Goal: Task Accomplishment & Management: Manage account settings

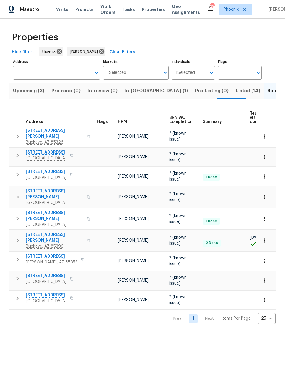
click at [137, 94] on span "In-reno (1)" at bounding box center [156, 91] width 63 height 8
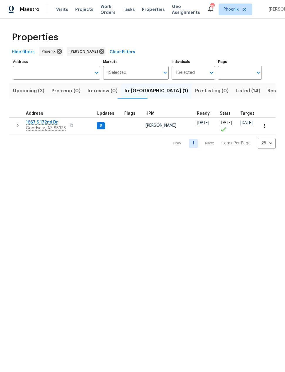
click at [41, 121] on span "1667 S 172nd Dr" at bounding box center [46, 122] width 40 height 6
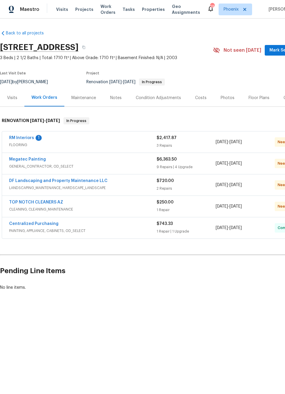
click at [42, 204] on link "TOP NOTCH CLEANERS AZ" at bounding box center [36, 202] width 54 height 4
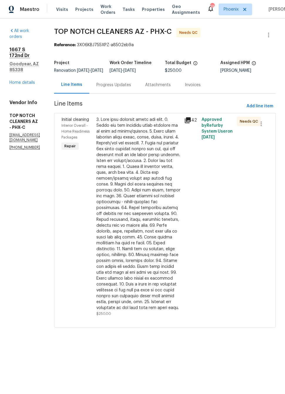
click at [132, 172] on div at bounding box center [138, 214] width 84 height 194
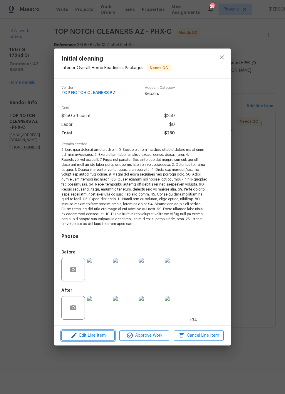
click at [89, 335] on span "Edit Line Item" at bounding box center [88, 335] width 50 height 7
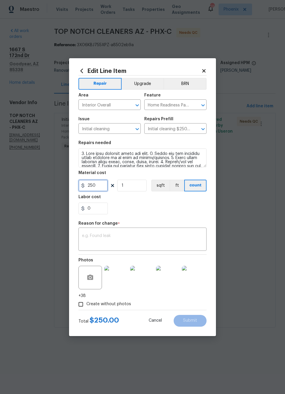
click at [94, 187] on input "250" at bounding box center [92, 185] width 29 height 12
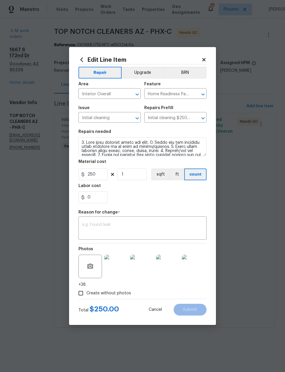
click at [94, 187] on h5 "Labor cost" at bounding box center [89, 186] width 22 height 4
click at [95, 178] on input "250" at bounding box center [92, 174] width 29 height 12
click at [94, 178] on input "250" at bounding box center [92, 174] width 29 height 12
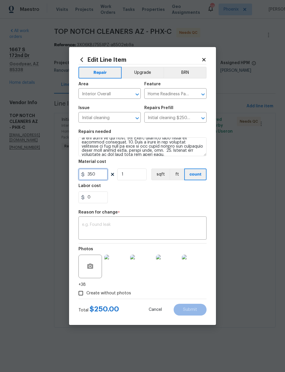
scroll to position [78, 0]
type input "350"
click at [194, 152] on textarea at bounding box center [142, 146] width 128 height 19
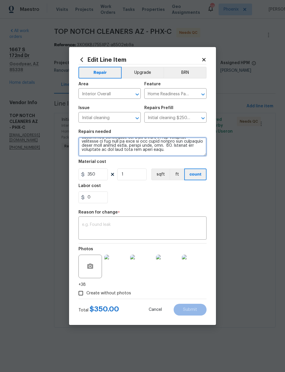
scroll to position [83, 0]
type textarea "1. Wipe down exterior doors and trim. 2. Clean out all exterior light fixtures …"
click at [188, 198] on div "0" at bounding box center [142, 197] width 128 height 12
click at [93, 233] on textarea at bounding box center [142, 228] width 121 height 12
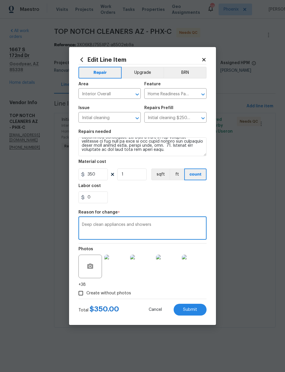
type textarea "Deep clean appliances and showers"
click at [185, 206] on section "Repairs needed Material cost 350 1 sqft ft count Labor cost 0" at bounding box center [142, 166] width 128 height 80
click at [194, 308] on span "Submit" at bounding box center [190, 309] width 14 height 4
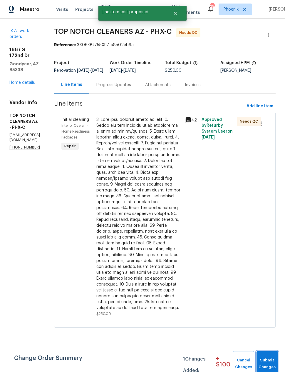
click at [264, 360] on span "Submit Changes" at bounding box center [267, 364] width 16 height 14
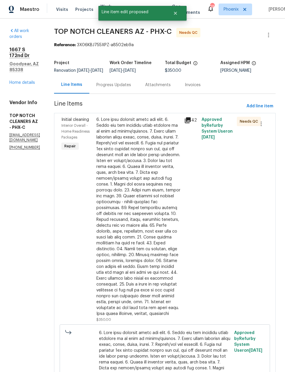
click at [21, 80] on link "Home details" at bounding box center [22, 82] width 26 height 4
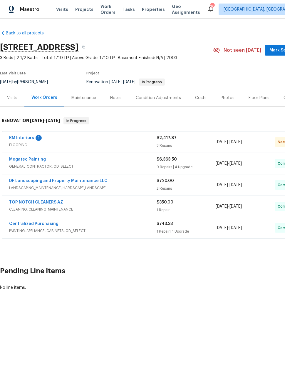
click at [23, 136] on link "RM Interiors" at bounding box center [21, 138] width 25 height 4
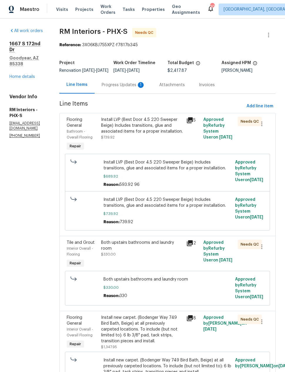
click at [128, 88] on div "Progress Updates 1" at bounding box center [123, 85] width 43 height 6
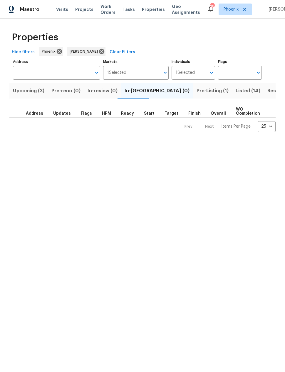
click at [29, 91] on span "Upcoming (3)" at bounding box center [28, 91] width 31 height 8
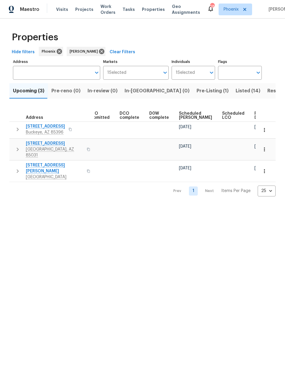
scroll to position [0, 107]
click at [255, 117] on span "Ready Date" at bounding box center [261, 115] width 13 height 8
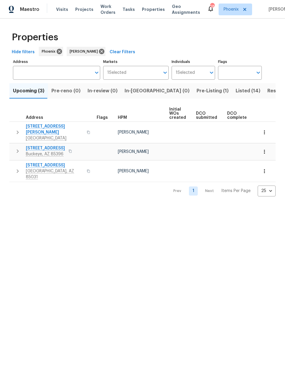
click at [280, 125] on div "Properties Hide filters Phoenix Nick Pulliam Clear Filters Address Address Mark…" at bounding box center [142, 112] width 285 height 187
click at [263, 129] on icon "button" at bounding box center [264, 132] width 6 height 6
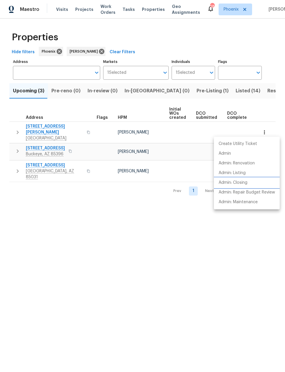
click at [242, 184] on p "Admin: Closing" at bounding box center [233, 182] width 29 height 6
click at [205, 91] on div at bounding box center [142, 186] width 285 height 372
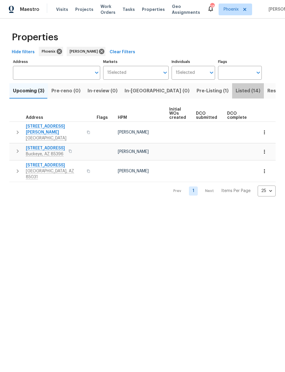
click at [236, 91] on span "Listed (14)" at bounding box center [248, 91] width 25 height 8
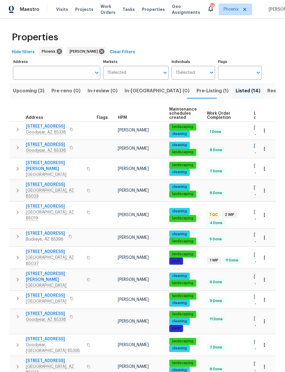
click at [41, 203] on span "3618 W Rancho Dr" at bounding box center [54, 206] width 57 height 6
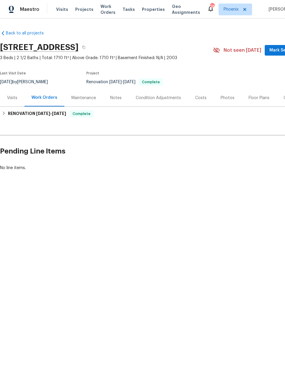
click at [258, 99] on div "Floor Plans" at bounding box center [259, 98] width 21 height 6
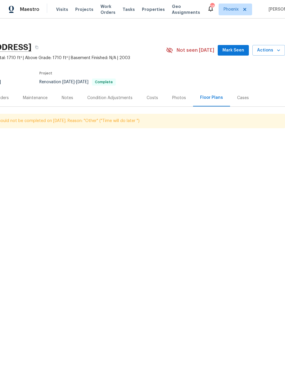
scroll to position [0, 47]
click at [276, 52] on icon "button" at bounding box center [279, 50] width 6 height 6
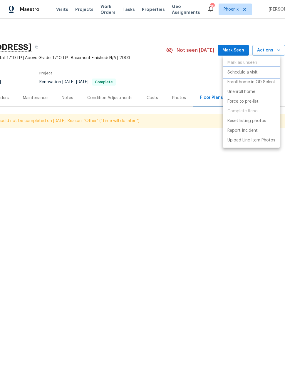
click at [250, 73] on p "Schedule a visit" at bounding box center [242, 72] width 30 height 6
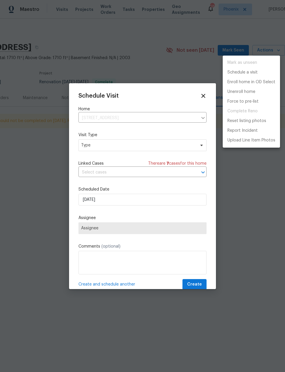
click at [172, 145] on div at bounding box center [142, 186] width 285 height 372
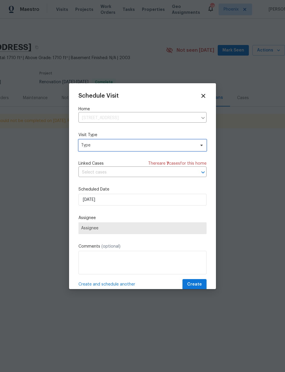
click at [162, 149] on span "Type" at bounding box center [142, 145] width 128 height 12
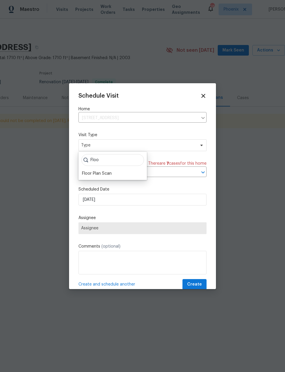
type input "Floo"
click at [91, 176] on div "Floor Plan Scan" at bounding box center [97, 173] width 30 height 6
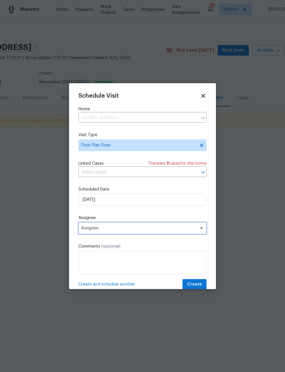
click at [172, 229] on span "Assignee" at bounding box center [138, 228] width 115 height 5
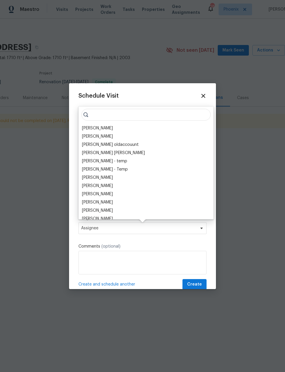
click at [89, 126] on div "[PERSON_NAME]" at bounding box center [97, 128] width 31 height 6
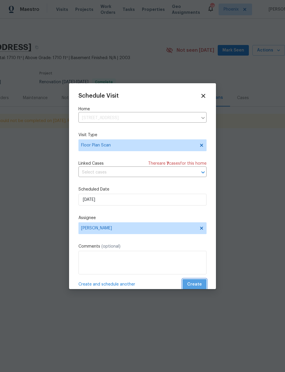
click at [197, 284] on span "Create" at bounding box center [194, 284] width 15 height 7
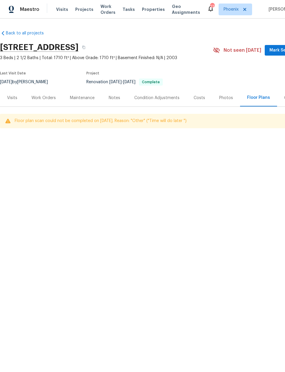
scroll to position [0, 0]
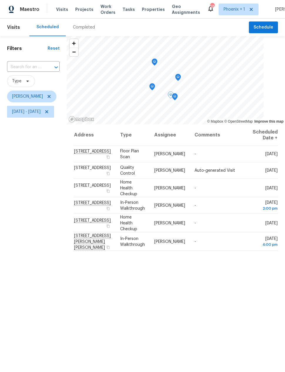
click at [0, 0] on icon at bounding box center [0, 0] width 0 height 0
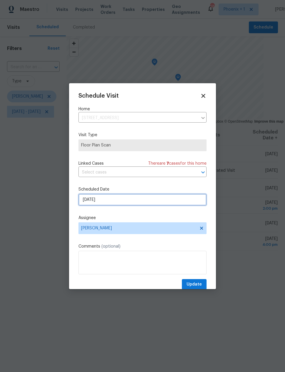
click at [155, 200] on input "9/22/2025" at bounding box center [142, 200] width 128 height 12
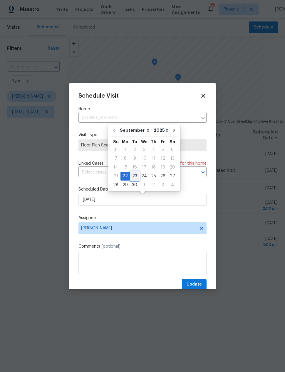
click at [135, 177] on div "23" at bounding box center [134, 176] width 9 height 8
type input "[DATE]"
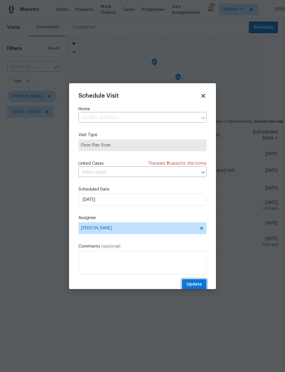
click at [193, 282] on span "Update" at bounding box center [194, 284] width 15 height 7
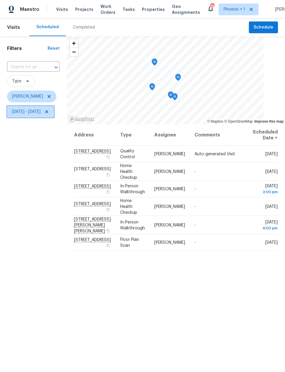
click at [41, 114] on span "Mon, Sep 08 - Tue, Sep 23" at bounding box center [26, 112] width 28 height 6
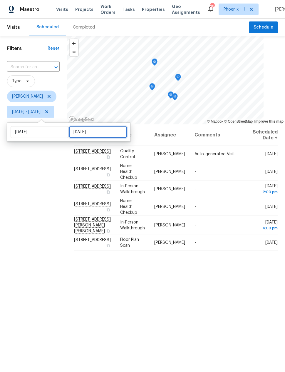
click at [87, 133] on input "[DATE]" at bounding box center [98, 132] width 58 height 12
select select "8"
select select "2025"
select select "9"
select select "2025"
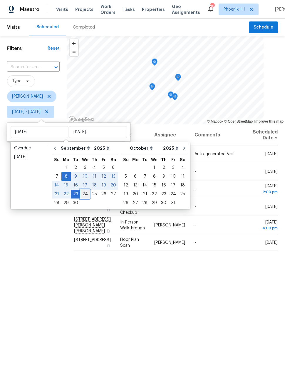
click at [84, 192] on div "24" at bounding box center [85, 194] width 10 height 8
type input "[DATE]"
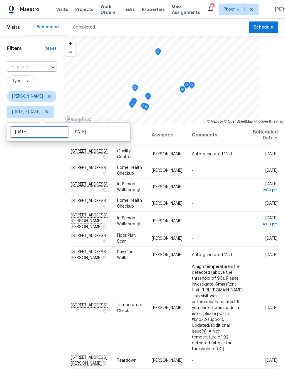
click at [54, 134] on input "Mon, Sep 08" at bounding box center [40, 132] width 58 height 12
select select "8"
select select "2025"
select select "9"
select select "2025"
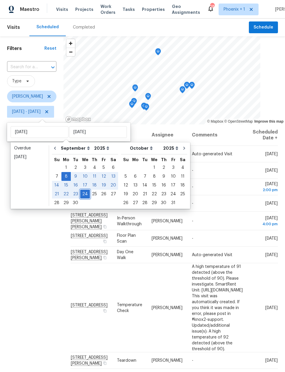
click at [83, 193] on div "24" at bounding box center [85, 194] width 10 height 8
type input "[DATE]"
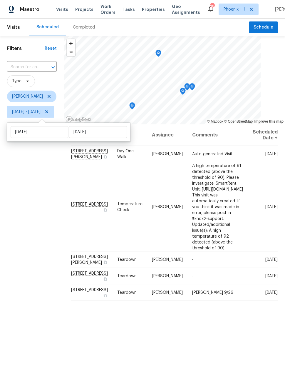
click at [64, 192] on div "Filters Reset ​ Type Nick Pulliam Wed, Sep 24 - Wed, Sep 24" at bounding box center [32, 228] width 64 height 385
click at [186, 93] on icon "Map marker" at bounding box center [183, 91] width 6 height 7
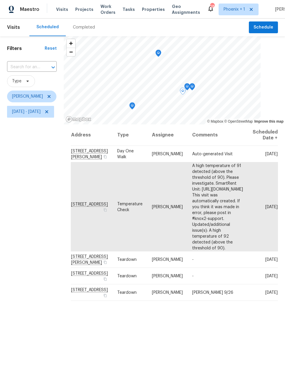
click at [189, 86] on icon "Map marker" at bounding box center [187, 85] width 3 height 1
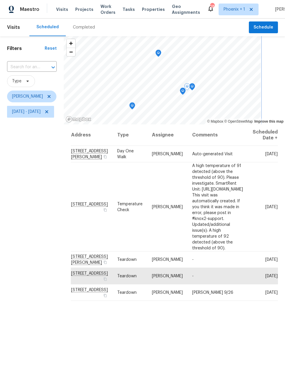
click at [193, 87] on icon "Map marker" at bounding box center [192, 86] width 2 height 1
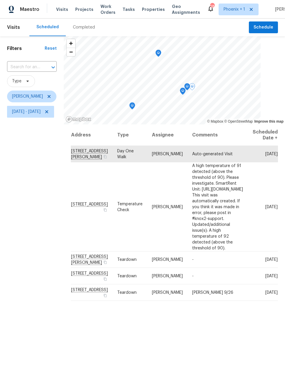
scroll to position [0, 32]
click at [0, 0] on icon at bounding box center [0, 0] width 0 height 0
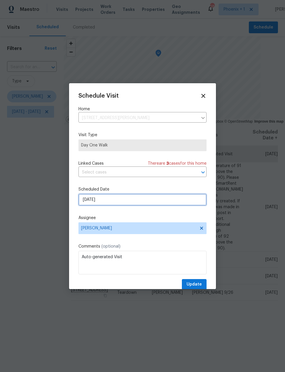
click at [85, 202] on input "[DATE]" at bounding box center [142, 200] width 128 height 12
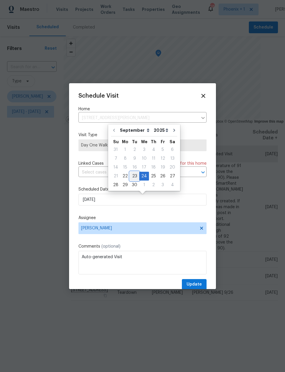
click at [135, 174] on div "23" at bounding box center [134, 176] width 9 height 8
type input "[DATE]"
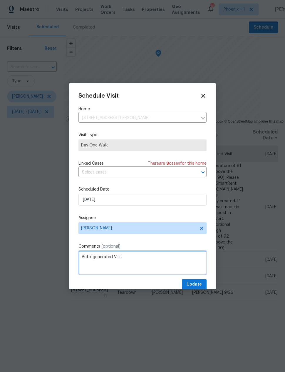
click at [79, 256] on textarea "Auto-generated Visit" at bounding box center [142, 262] width 128 height 23
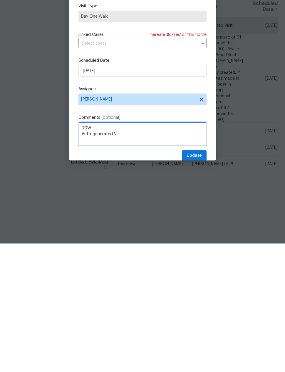
type textarea "D0W Auto-generated Visit"
click at [197, 279] on button "Update" at bounding box center [194, 284] width 25 height 11
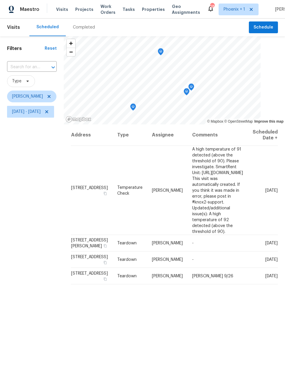
click at [238, 299] on div "Address Type Assignee Comments Scheduled Date ↑ 8705 W MacKenzie Dr, Phoenix, A…" at bounding box center [174, 272] width 221 height 297
click at [98, 185] on span "[STREET_ADDRESS]" at bounding box center [89, 187] width 37 height 4
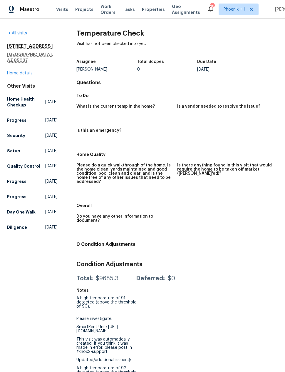
click at [19, 71] on link "Home details" at bounding box center [20, 73] width 26 height 4
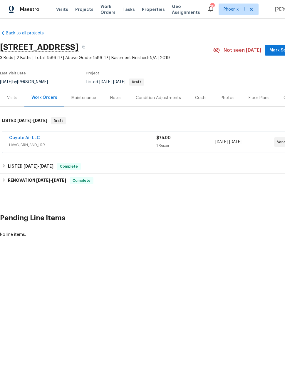
click at [21, 138] on link "Coyote Air LLC" at bounding box center [24, 138] width 31 height 4
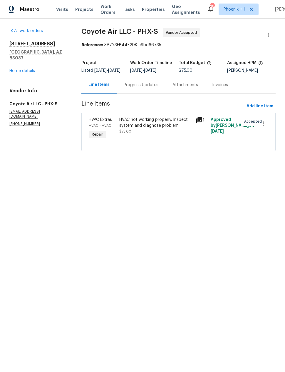
click at [130, 87] on div "Progress Updates" at bounding box center [141, 85] width 35 height 6
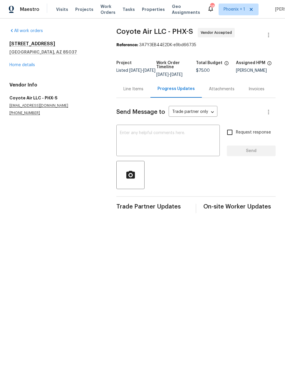
click at [21, 64] on link "Home details" at bounding box center [22, 65] width 26 height 4
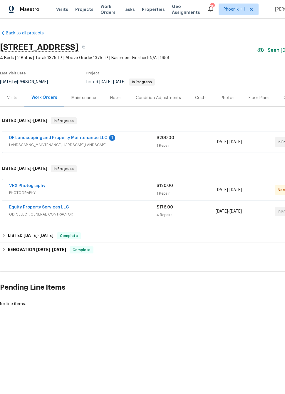
click at [33, 138] on link "DF Landscaping and Property Maintenance LLC" at bounding box center [58, 138] width 98 height 4
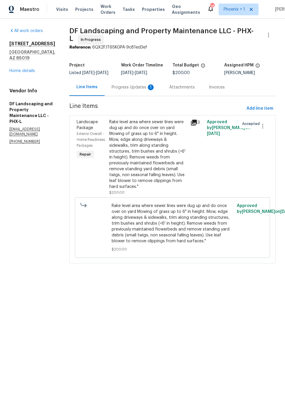
click at [126, 90] on div "Progress Updates 1" at bounding box center [133, 87] width 43 height 6
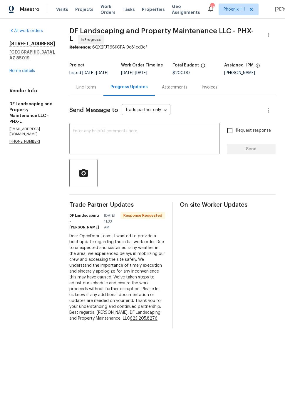
click at [94, 140] on textarea at bounding box center [144, 139] width 143 height 21
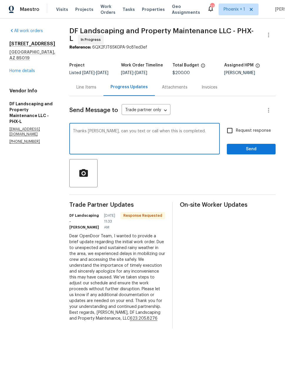
type textarea "Thanks [PERSON_NAME], can you text or call when this is completed."
click at [229, 135] on input "Request response" at bounding box center [230, 130] width 12 height 12
checkbox input "true"
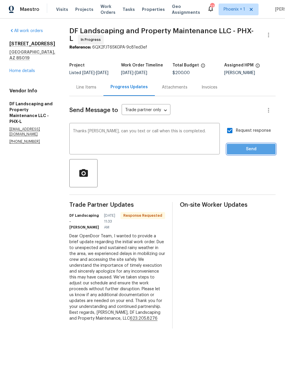
click at [256, 150] on span "Send" at bounding box center [250, 148] width 39 height 7
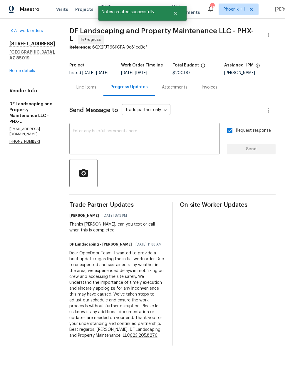
click at [20, 69] on link "Home details" at bounding box center [22, 71] width 26 height 4
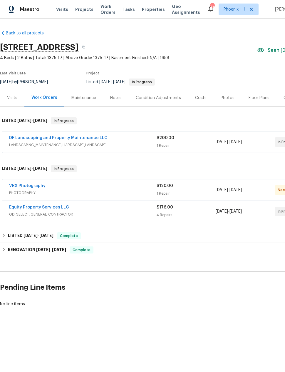
click at [34, 207] on link "Equity Property Services LLC" at bounding box center [39, 207] width 60 height 4
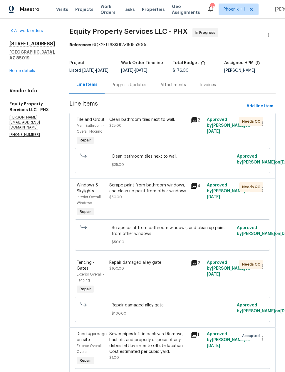
click at [20, 69] on link "Home details" at bounding box center [22, 71] width 26 height 4
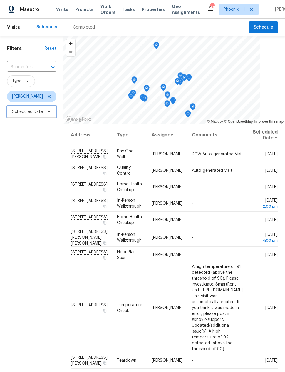
click at [33, 114] on span "Scheduled Date" at bounding box center [27, 112] width 31 height 6
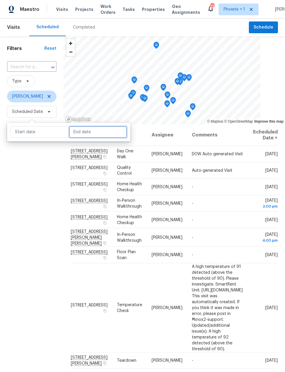
click at [86, 131] on input "text" at bounding box center [98, 132] width 58 height 12
select select "8"
select select "2025"
select select "9"
select select "2025"
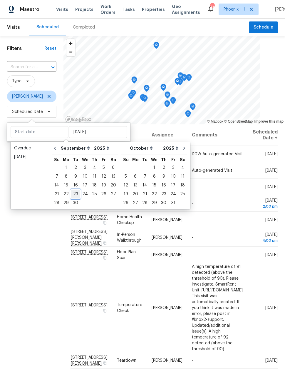
click at [75, 195] on div "23" at bounding box center [75, 194] width 9 height 8
type input "[DATE]"
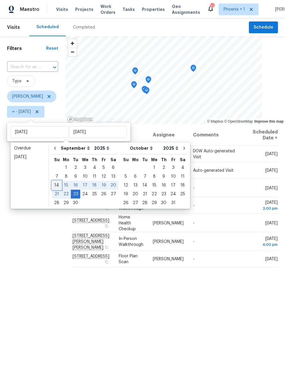
click at [58, 186] on div "14" at bounding box center [56, 185] width 9 height 8
type input "[DATE]"
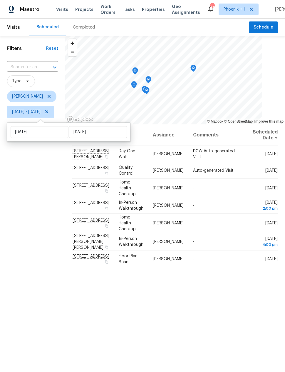
click at [56, 177] on div "Filters Reset ​ Type [PERSON_NAME] [DATE] - [DATE]" at bounding box center [32, 228] width 65 height 385
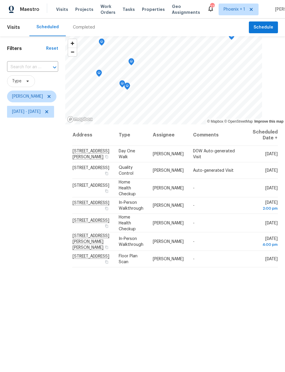
click at [130, 85] on icon "Map marker" at bounding box center [127, 86] width 5 height 7
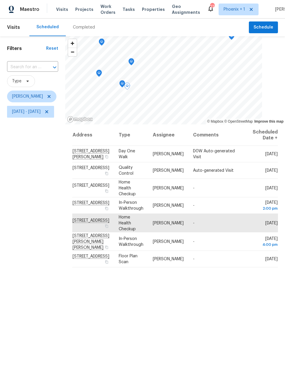
click at [132, 62] on icon "Map marker" at bounding box center [131, 61] width 2 height 1
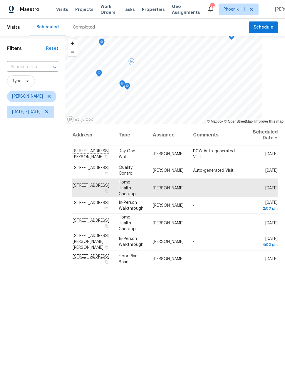
click at [0, 0] on icon at bounding box center [0, 0] width 0 height 0
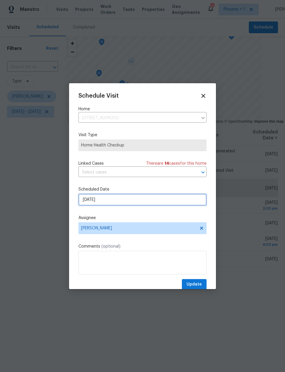
click at [164, 200] on input "[DATE]" at bounding box center [142, 200] width 128 height 12
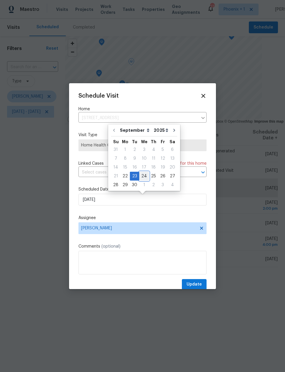
click at [143, 174] on div "24" at bounding box center [144, 176] width 10 height 8
type input "[DATE]"
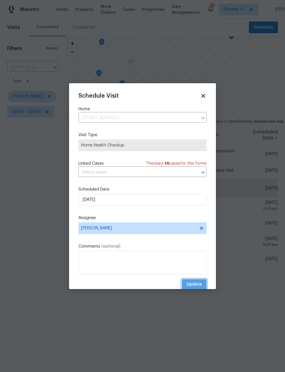
click at [194, 284] on span "Update" at bounding box center [194, 284] width 15 height 7
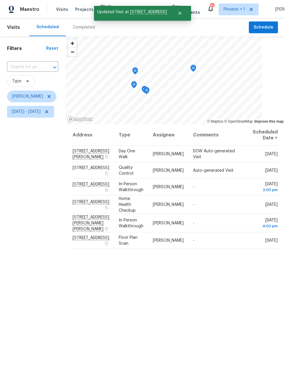
click at [245, 286] on div "Address Type Assignee Comments Scheduled Date ↑ [STREET_ADDRESS][PERSON_NAME] D…" at bounding box center [175, 272] width 220 height 297
